Goal: Task Accomplishment & Management: Use online tool/utility

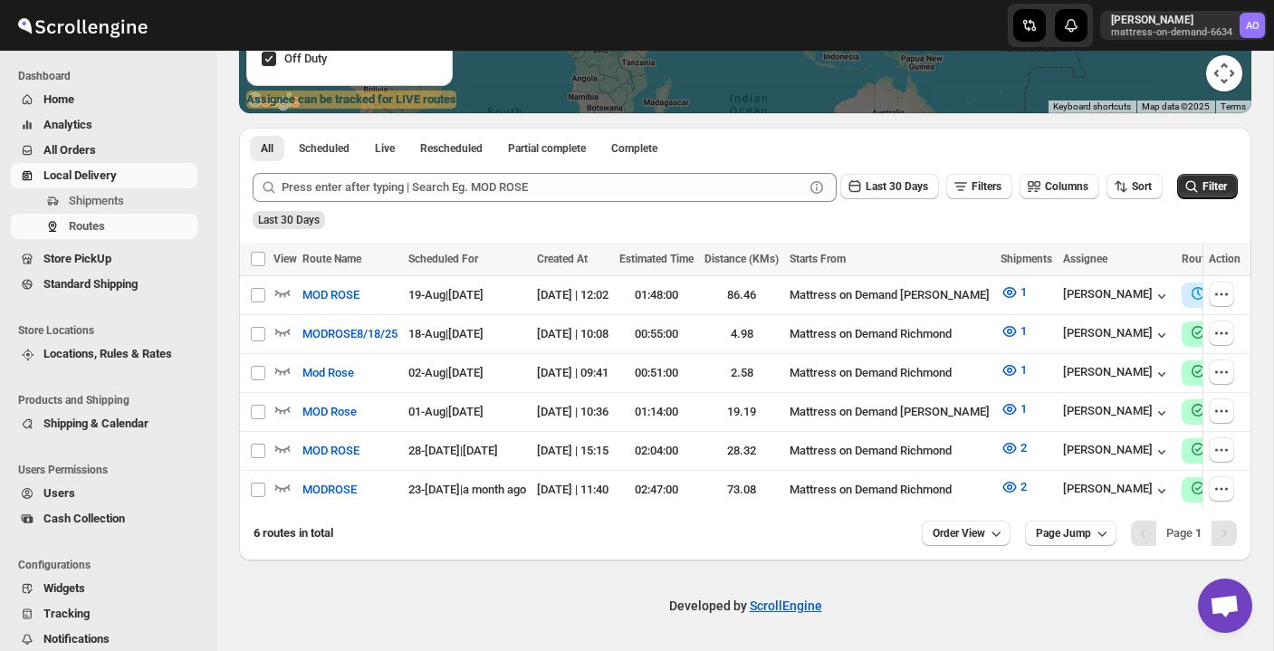
scroll to position [325, 0]
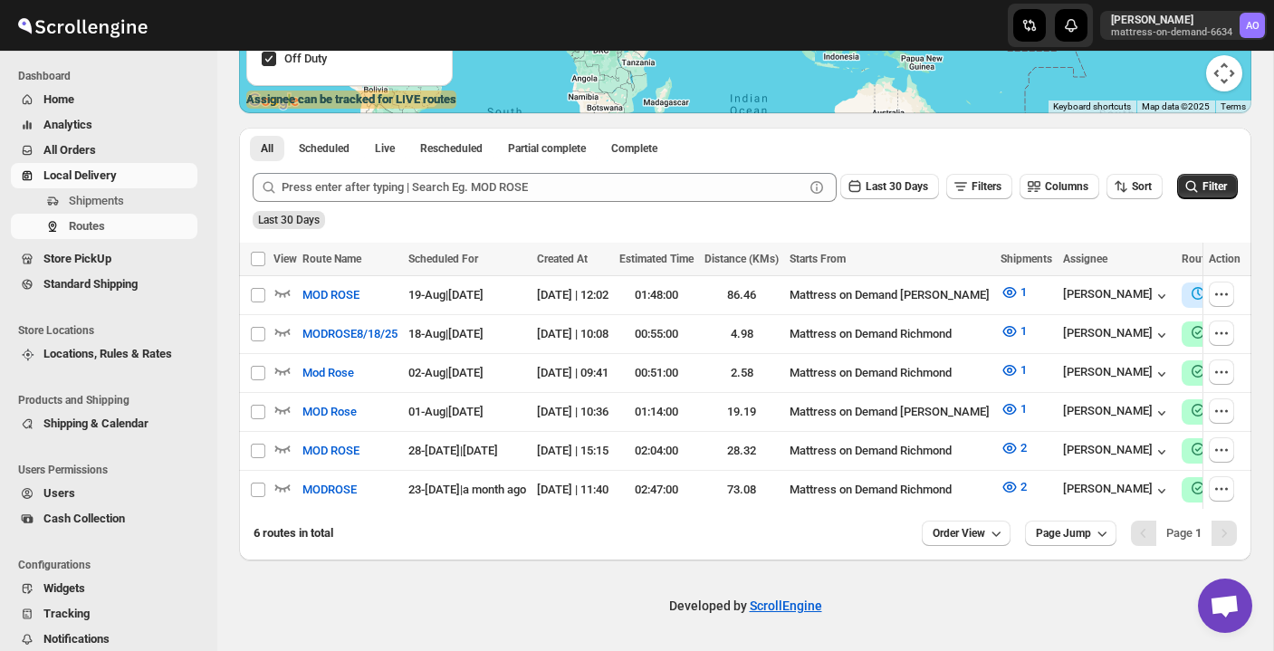
click at [126, 172] on span "Local Delivery" at bounding box center [118, 176] width 150 height 18
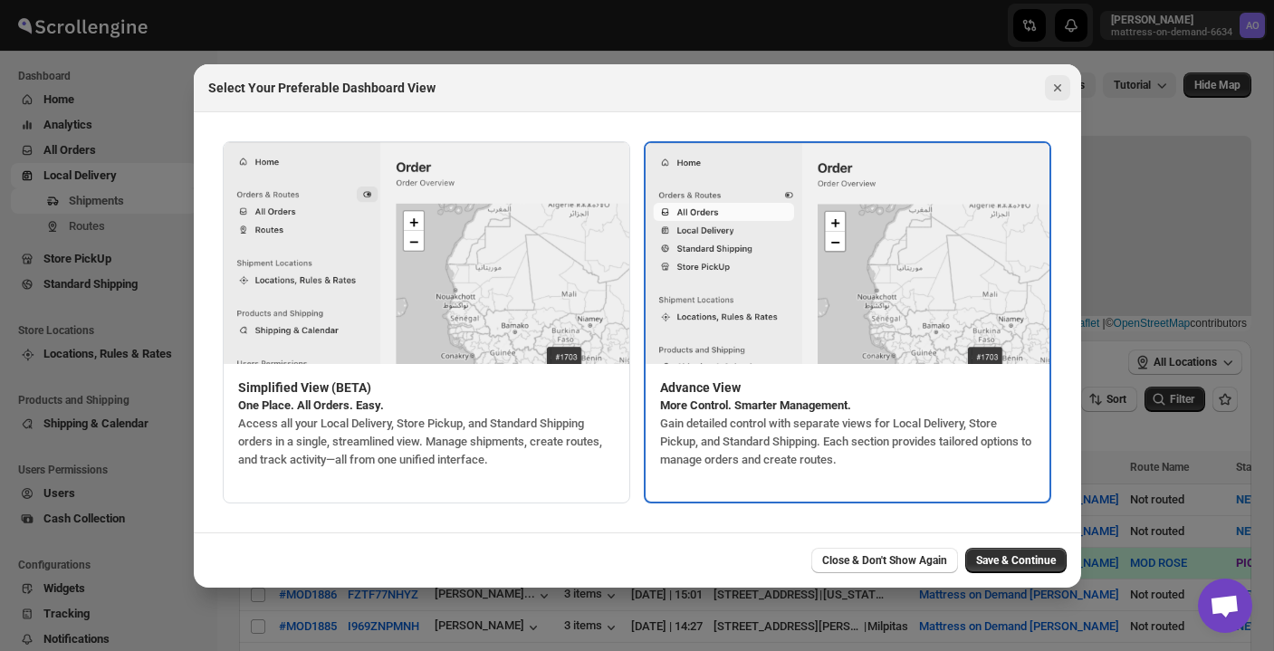
click at [1061, 90] on icon "Close" at bounding box center [1058, 88] width 18 height 18
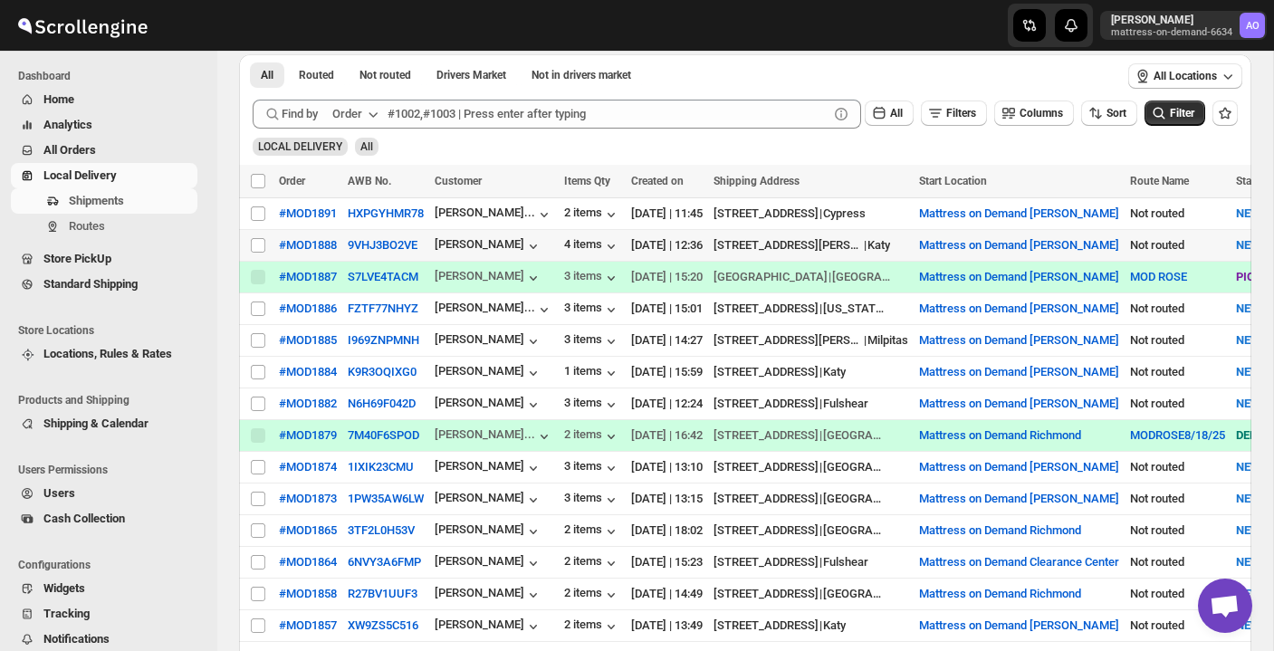
scroll to position [287, 0]
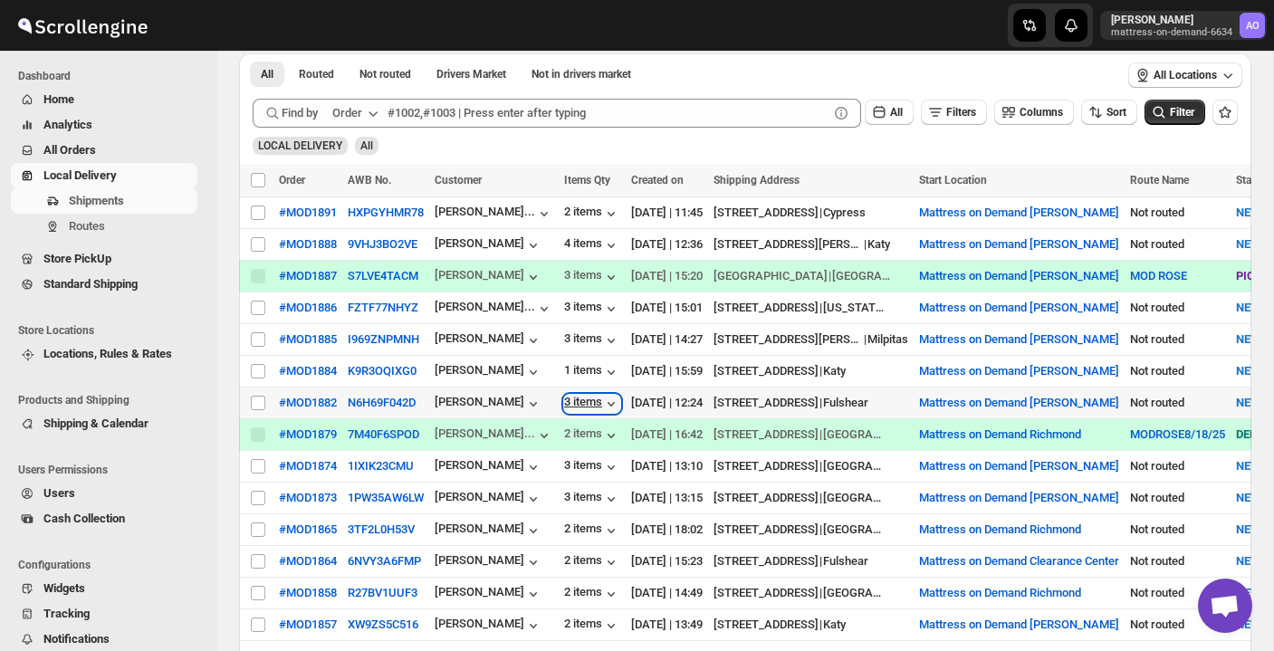
click at [604, 405] on div "3 items" at bounding box center [592, 404] width 56 height 18
click at [261, 402] on input "Select shipment" at bounding box center [258, 403] width 14 height 14
checkbox input "true"
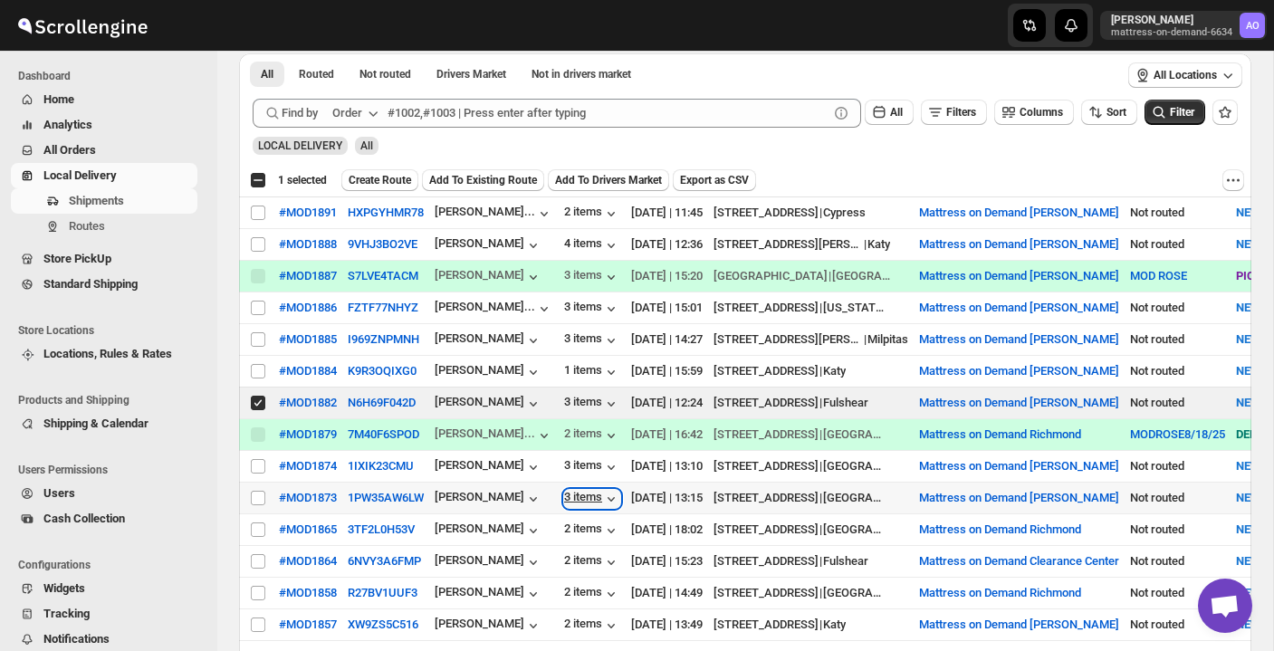
click at [572, 496] on div "3 items" at bounding box center [592, 499] width 56 height 18
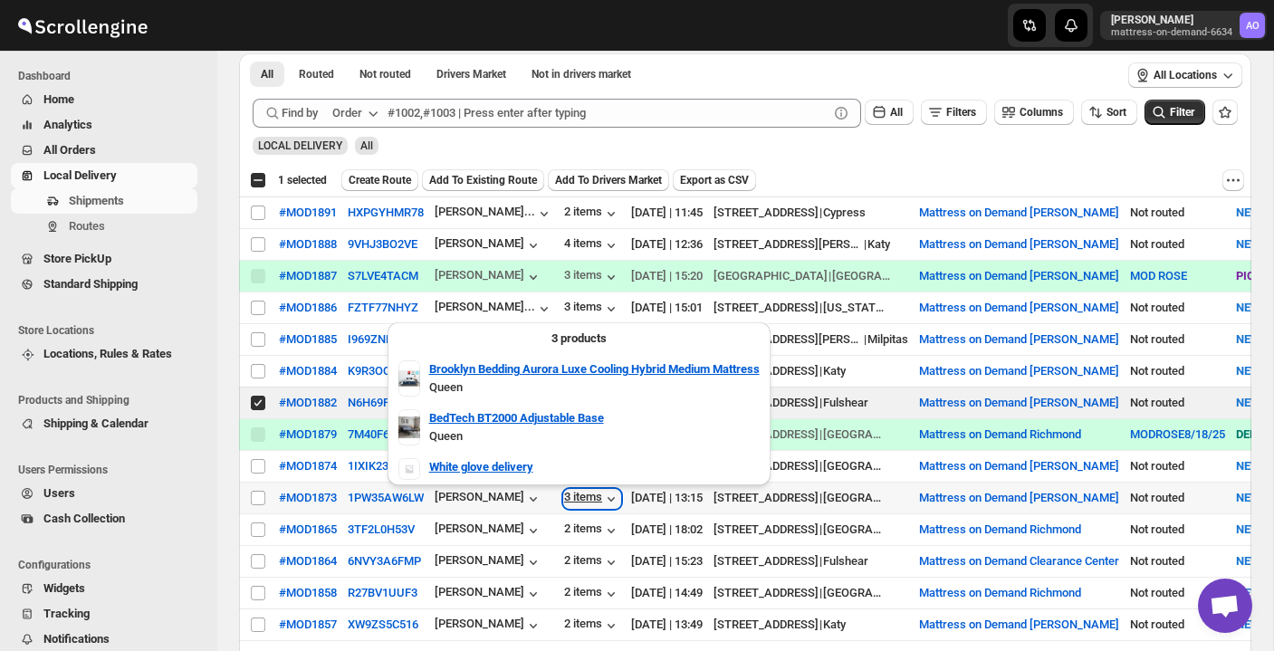
click at [572, 496] on div "3 items" at bounding box center [592, 499] width 56 height 18
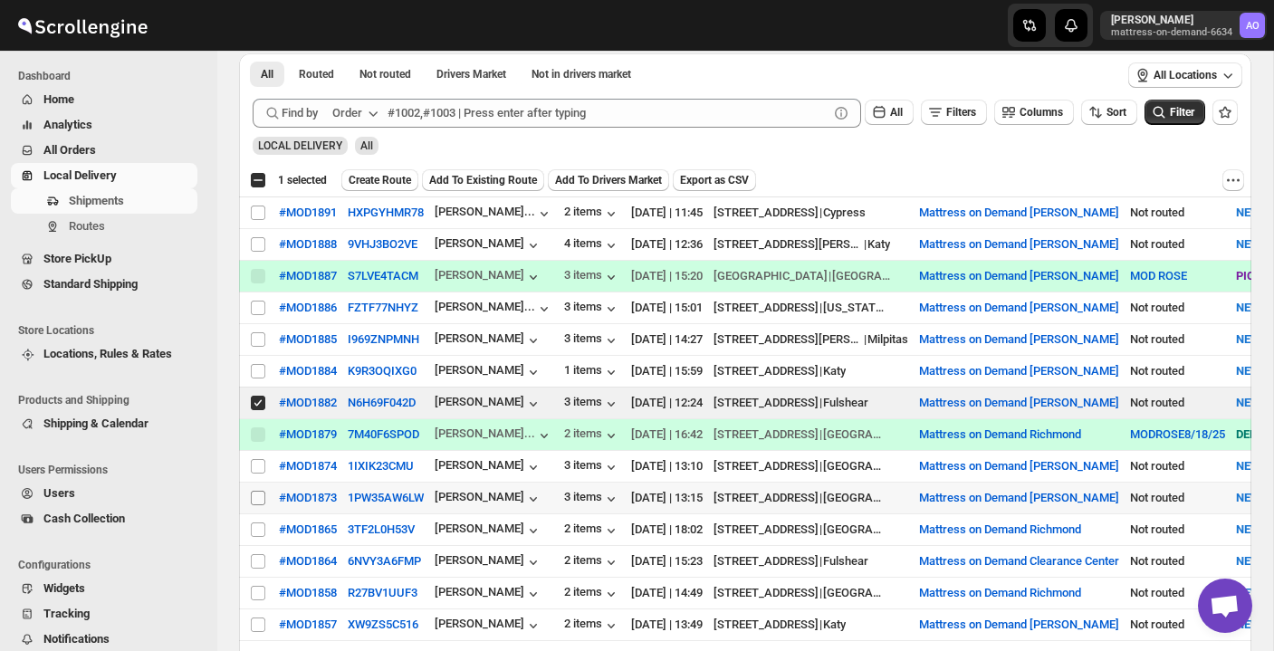
click at [257, 496] on input "Select shipment" at bounding box center [258, 498] width 14 height 14
checkbox input "true"
click at [401, 170] on button "Create Route" at bounding box center [379, 180] width 77 height 22
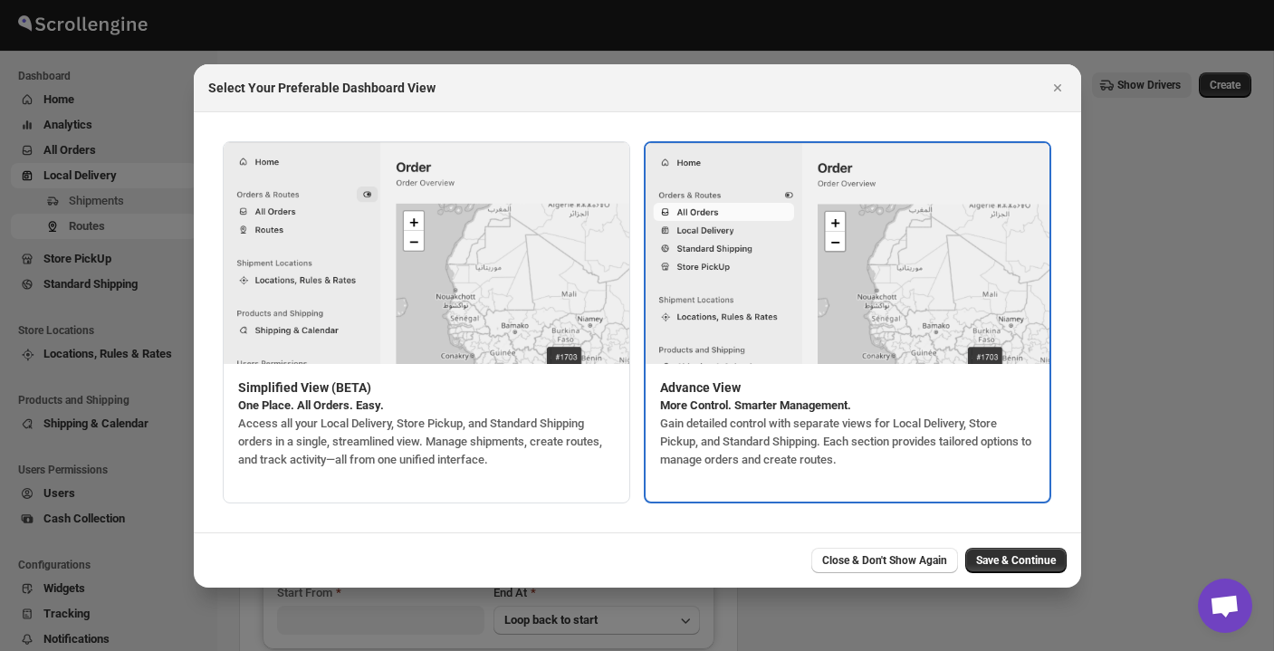
type input "Mattress on Demand [PERSON_NAME]"
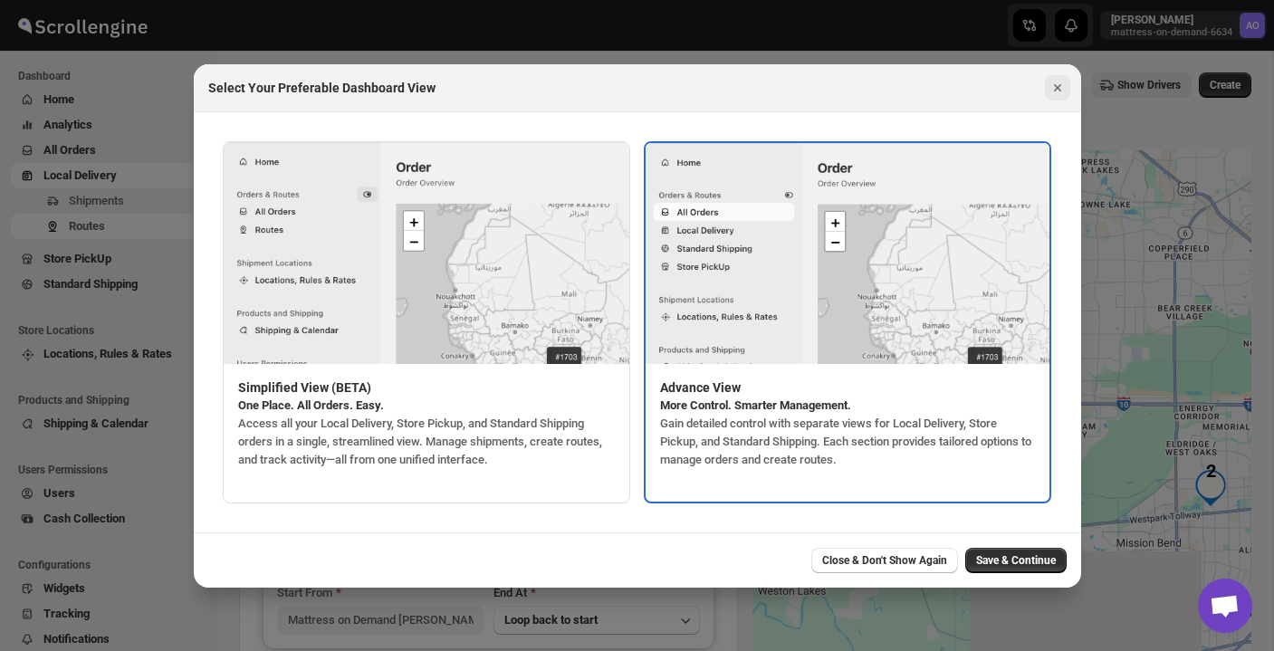
click at [1061, 85] on icon "Close" at bounding box center [1058, 88] width 18 height 18
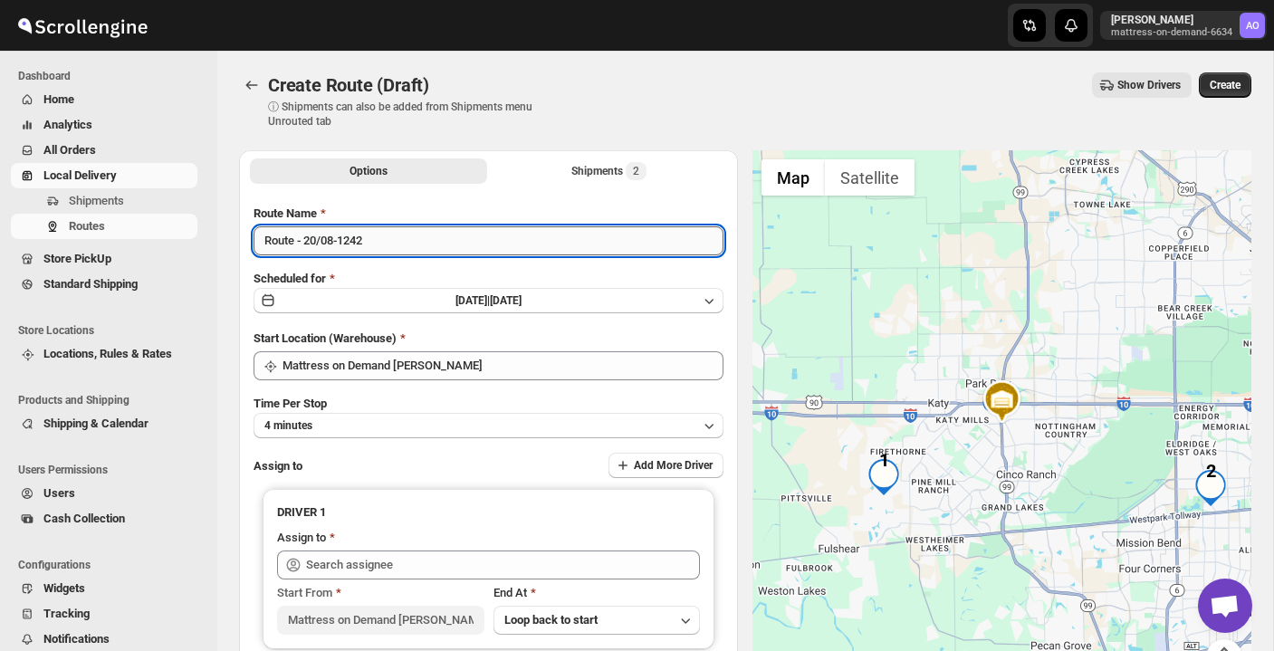
click at [409, 240] on input "Route - 20/08-1242" at bounding box center [489, 240] width 470 height 29
type input "R"
type input "MODROSE"
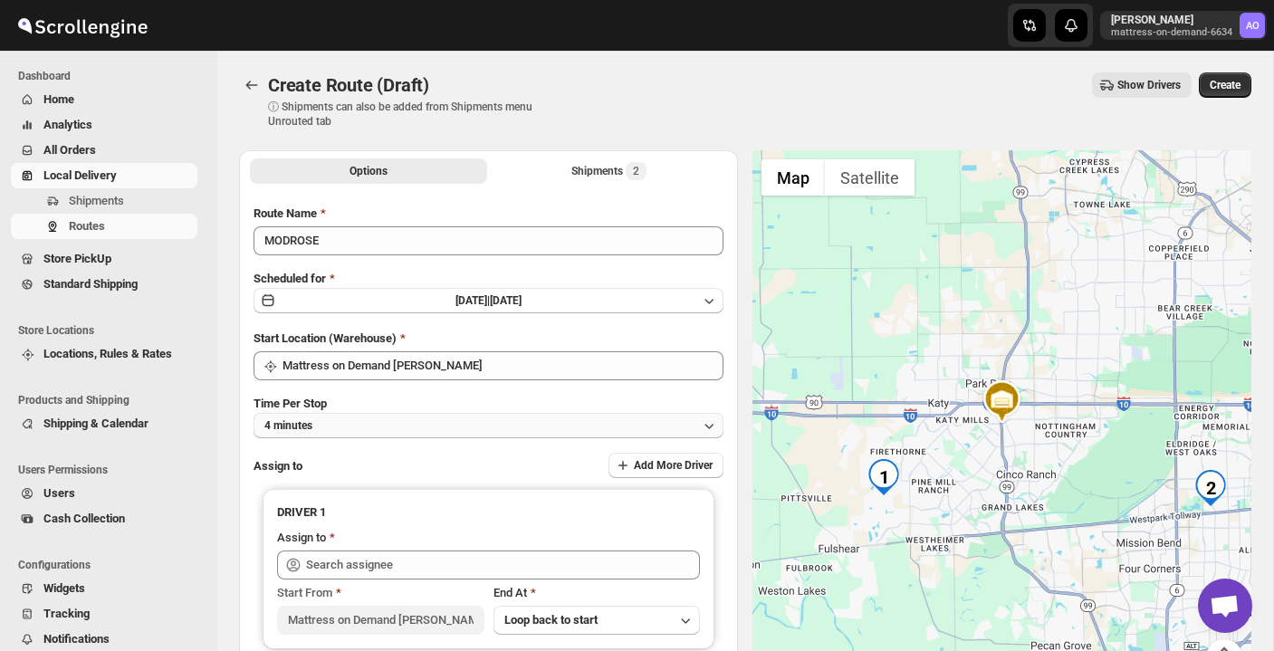
click at [378, 427] on button "4 minutes" at bounding box center [489, 425] width 470 height 25
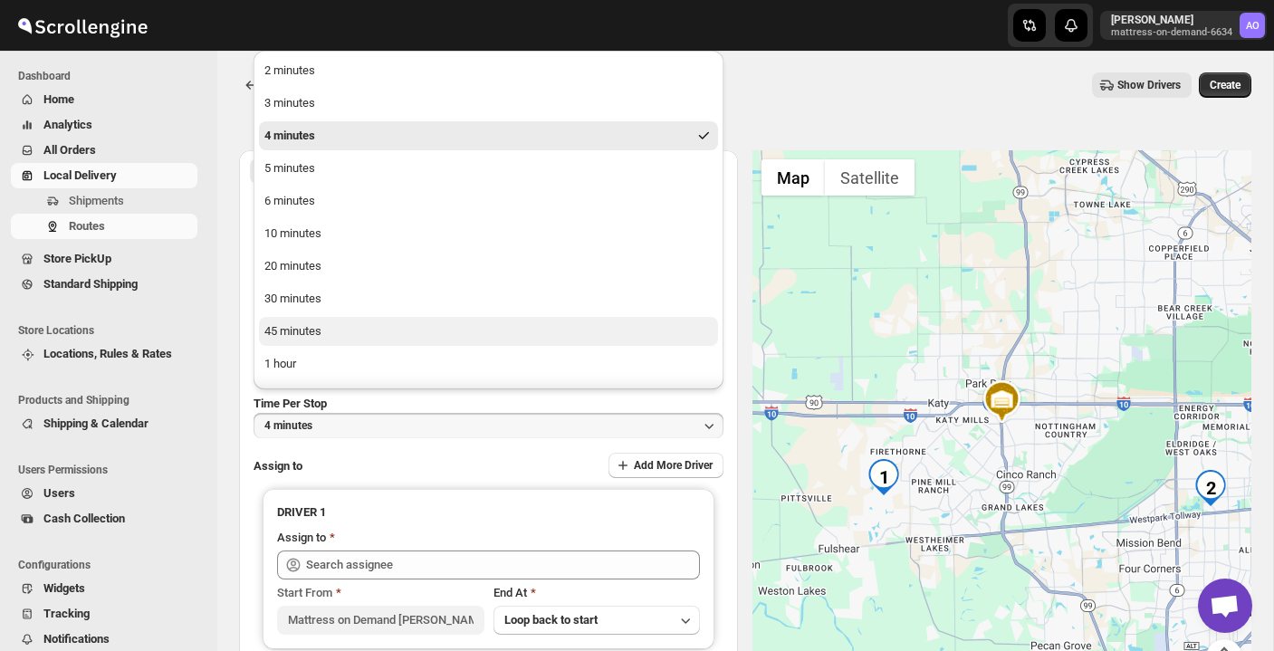
click at [366, 334] on button "45 minutes" at bounding box center [488, 331] width 459 height 29
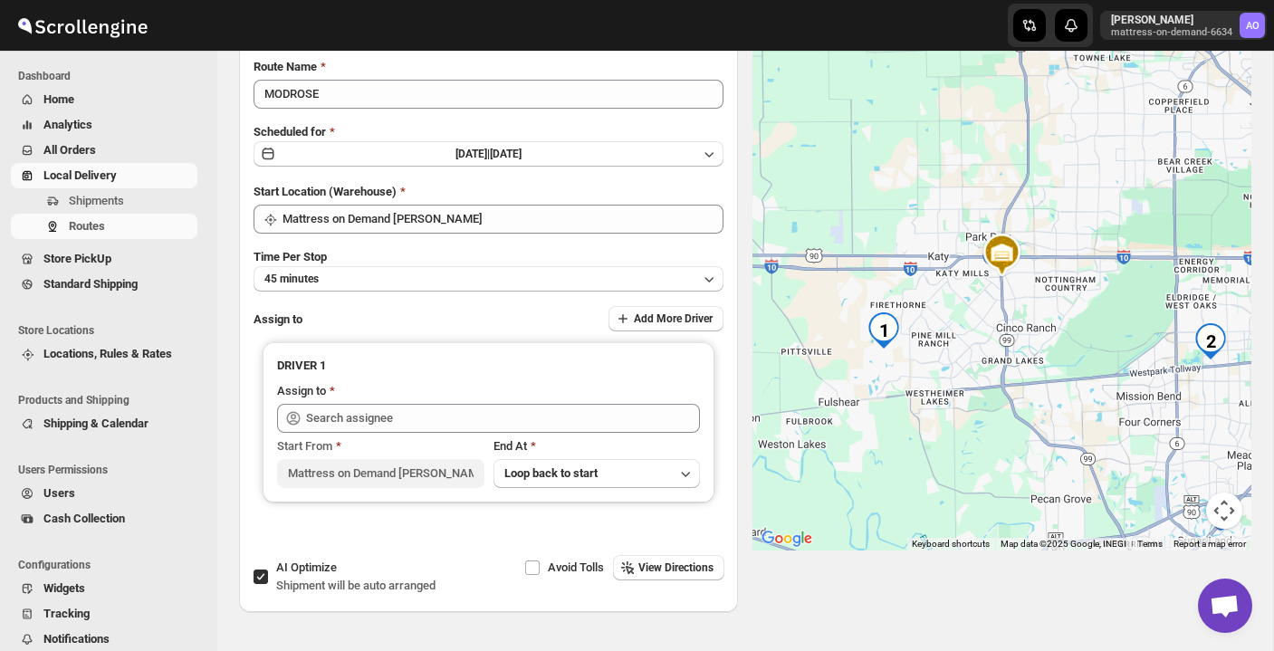
scroll to position [165, 0]
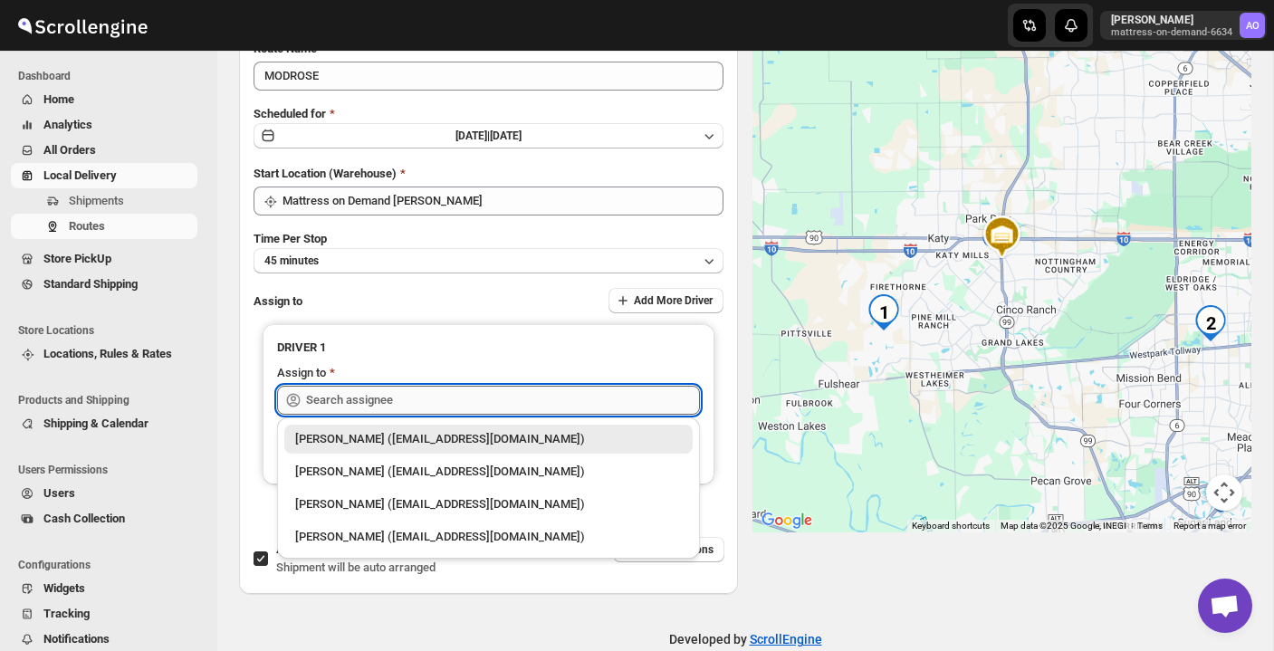
click at [461, 395] on input "text" at bounding box center [503, 400] width 394 height 29
click at [437, 476] on div "[PERSON_NAME] ([EMAIL_ADDRESS][DOMAIN_NAME])" at bounding box center [488, 472] width 387 height 18
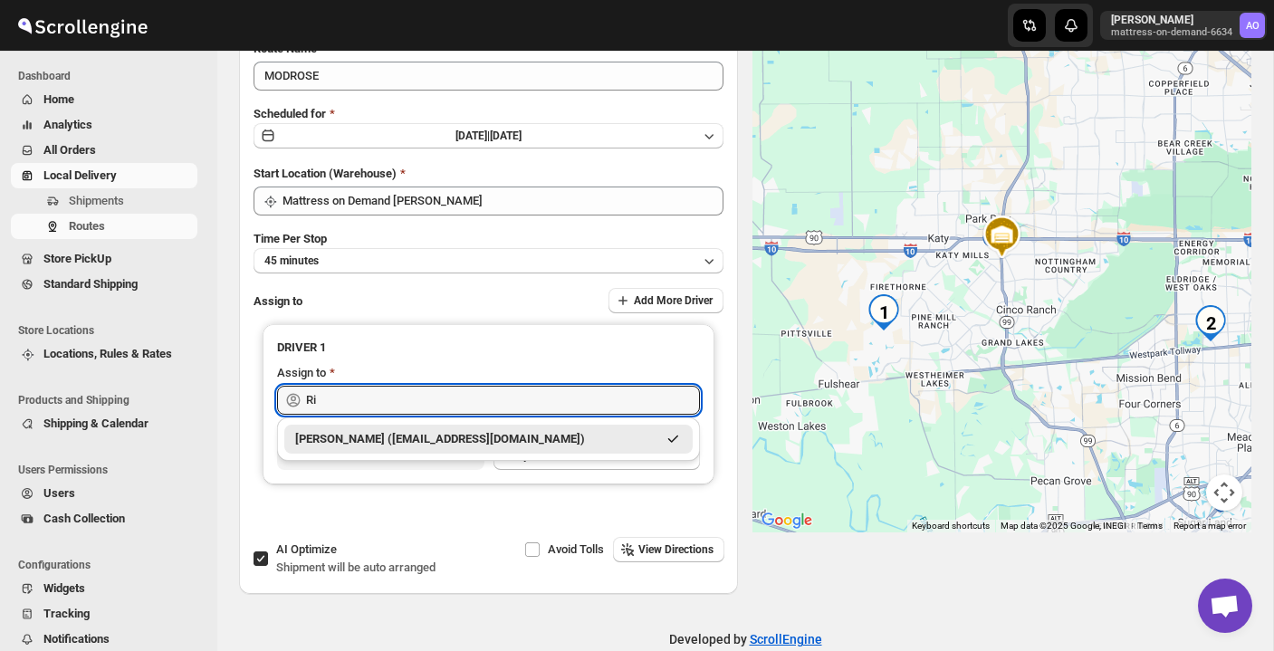
type input "R"
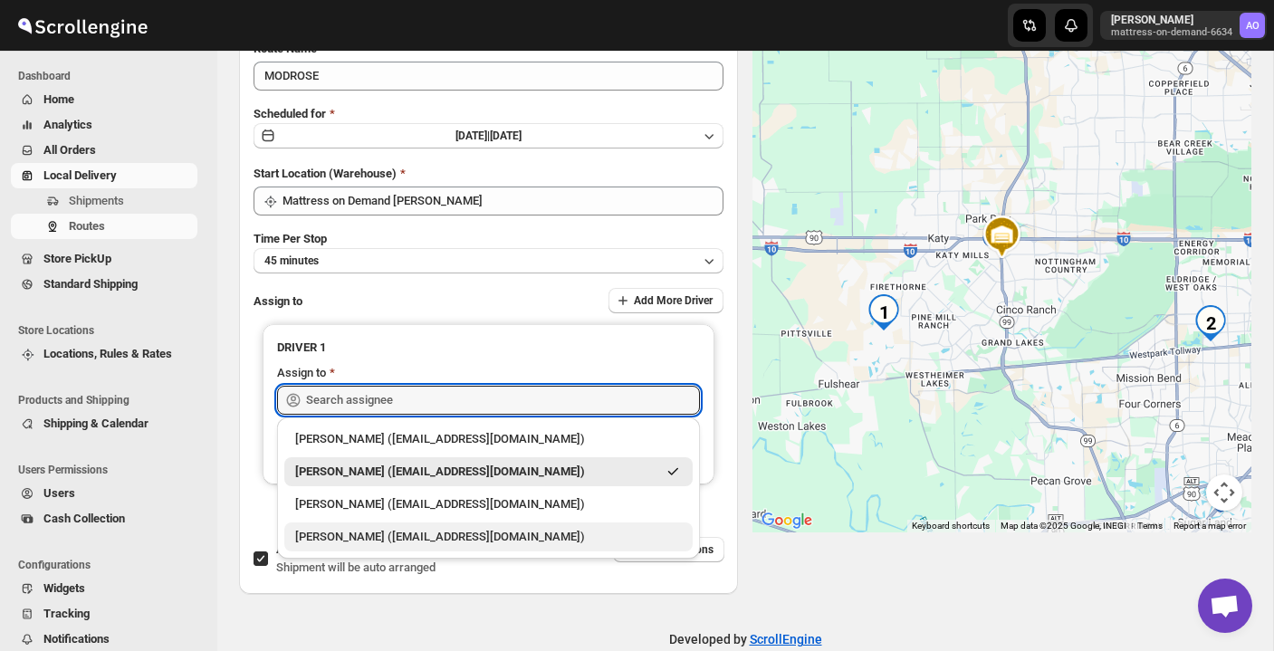
click at [607, 539] on div "[PERSON_NAME] ([EMAIL_ADDRESS][DOMAIN_NAME])" at bounding box center [488, 537] width 387 height 18
type input "[PERSON_NAME] ([EMAIL_ADDRESS][DOMAIN_NAME])"
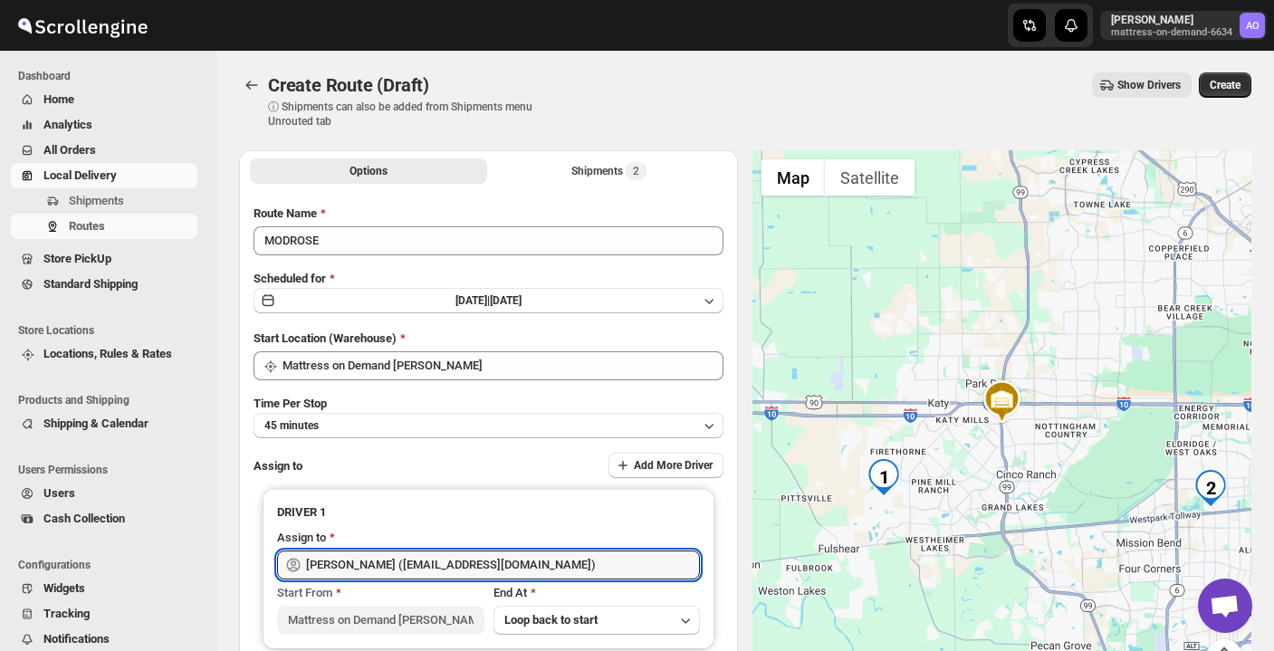
scroll to position [0, 0]
click at [1226, 88] on span "Create" at bounding box center [1225, 85] width 31 height 14
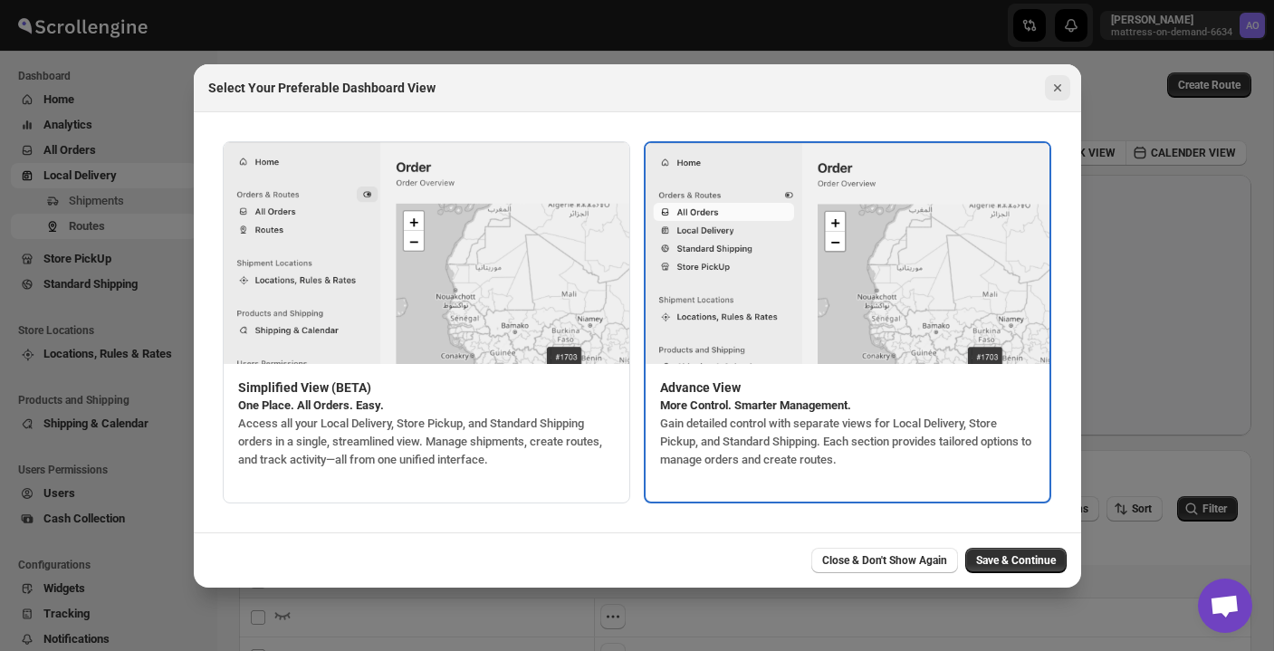
click at [1051, 88] on icon "Close" at bounding box center [1058, 88] width 18 height 18
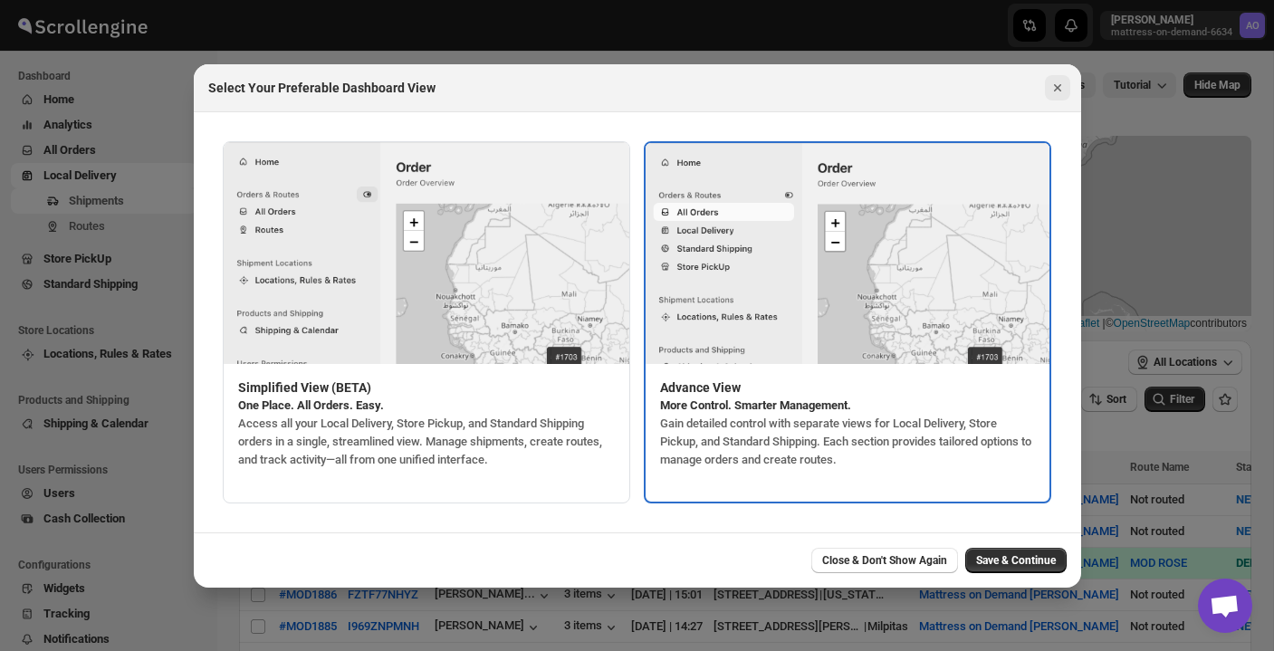
click at [1051, 83] on icon "Close" at bounding box center [1058, 88] width 18 height 18
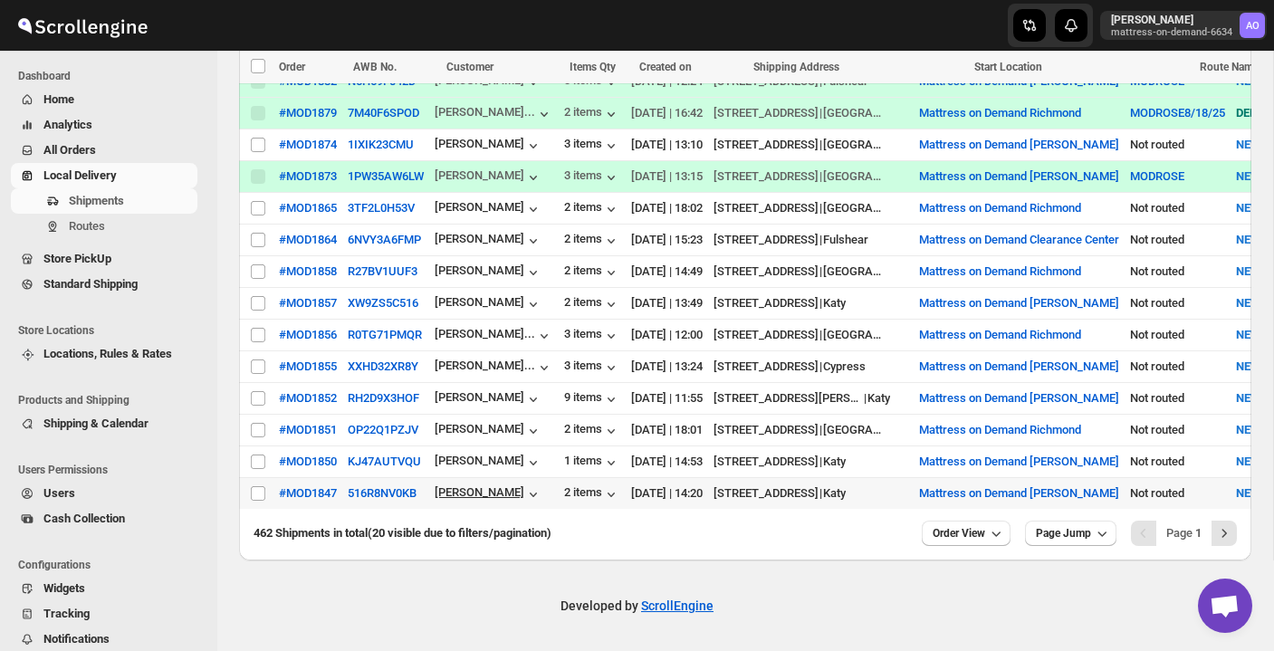
scroll to position [616, 0]
click at [1230, 525] on icon "Next" at bounding box center [1224, 533] width 18 height 18
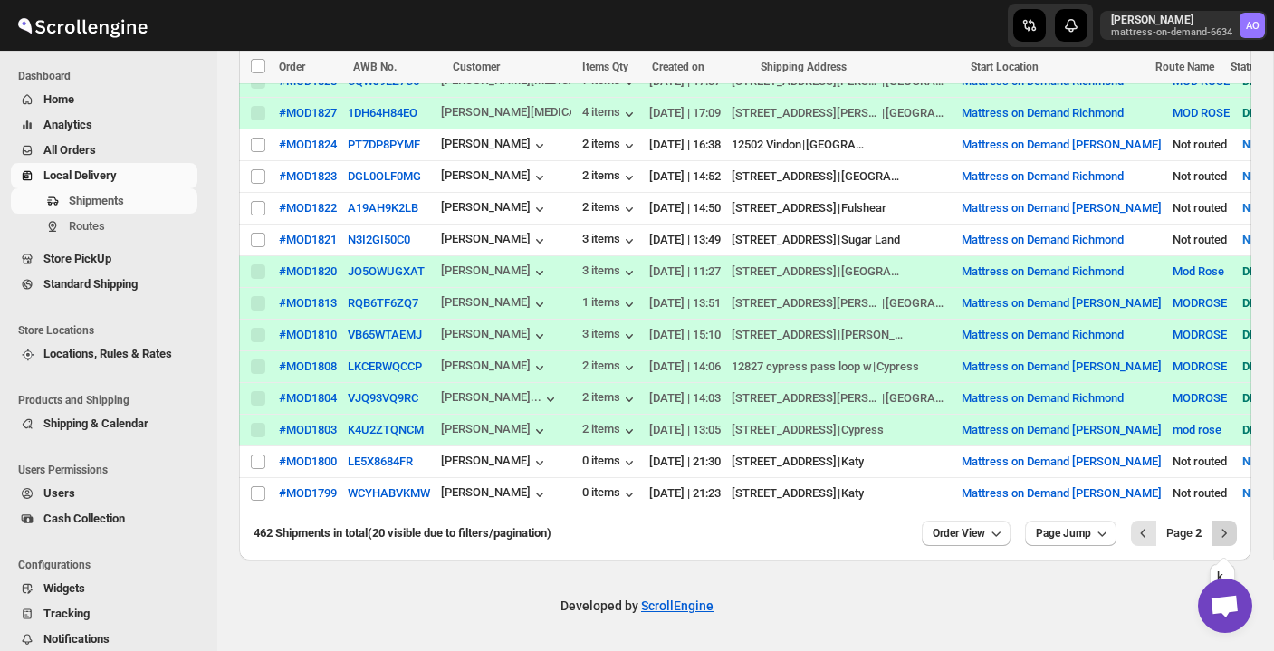
click at [1223, 530] on icon "Next" at bounding box center [1225, 533] width 5 height 8
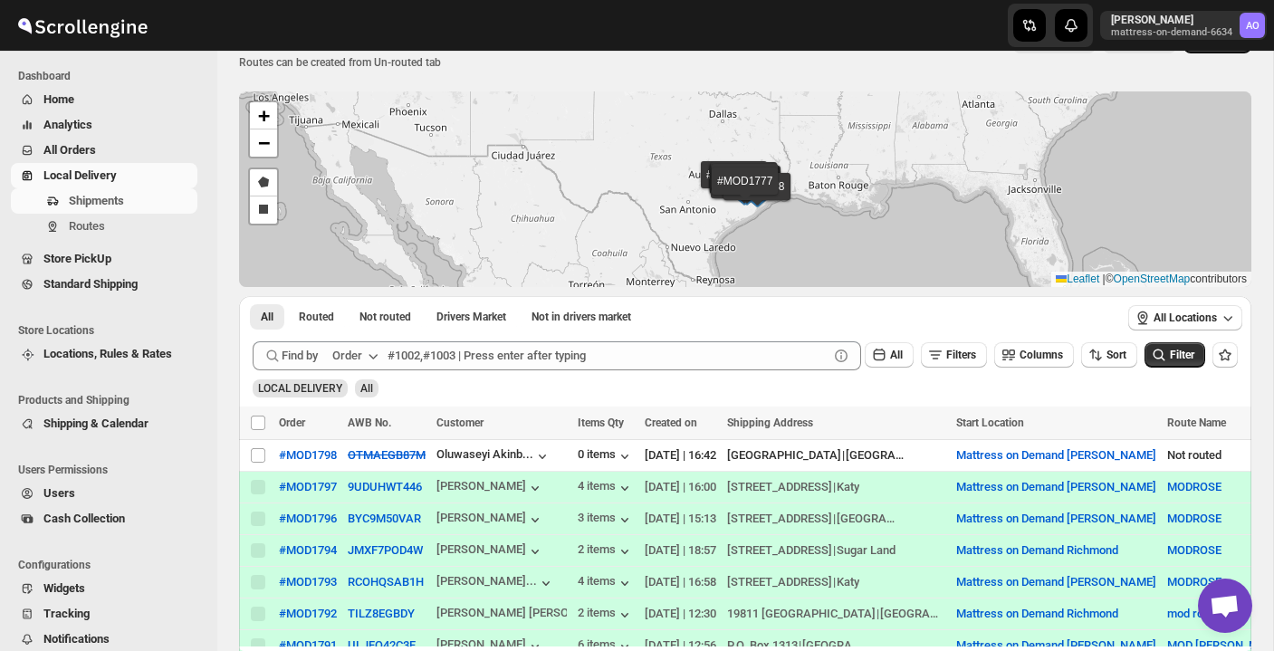
scroll to position [43, 0]
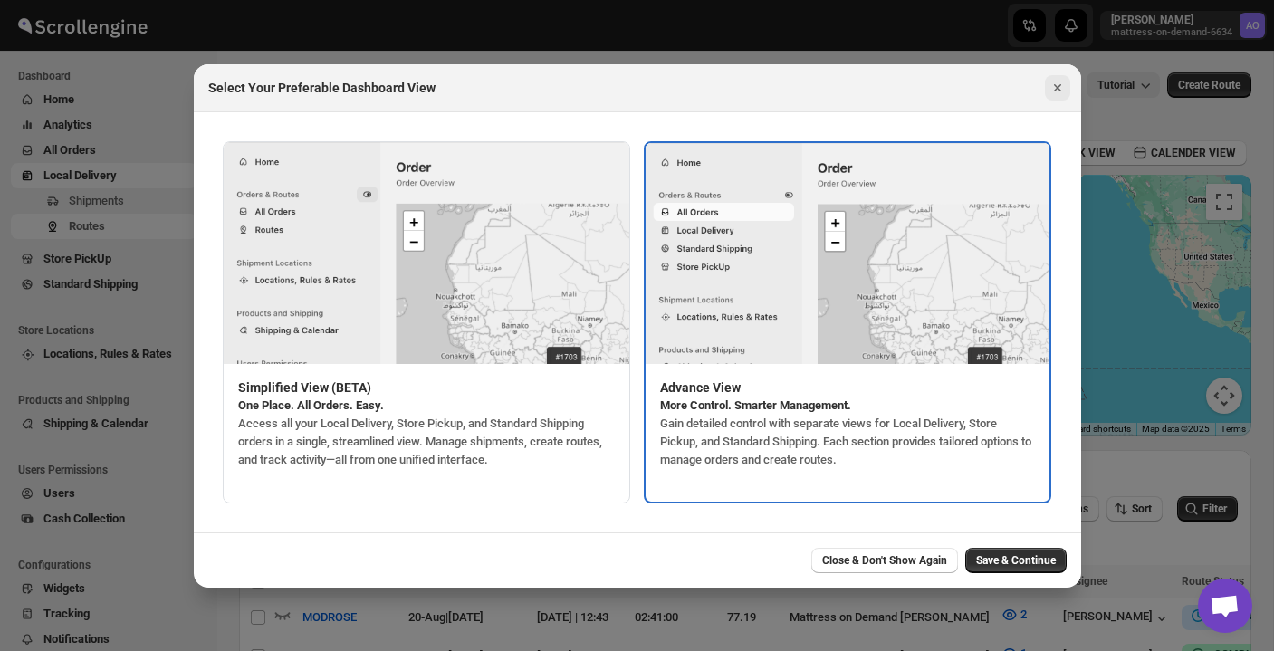
click at [1059, 79] on icon "Close" at bounding box center [1058, 88] width 18 height 18
